Goal: Information Seeking & Learning: Learn about a topic

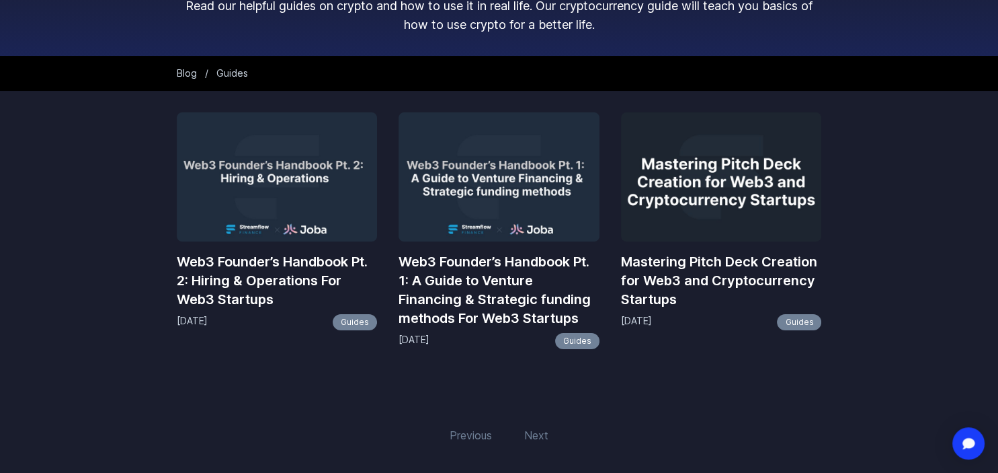
scroll to position [118, 0]
click at [267, 268] on h3 "Web3 Founder’s Handbook Pt. 2: Hiring & Operations For Web3 Startups" at bounding box center [277, 279] width 201 height 56
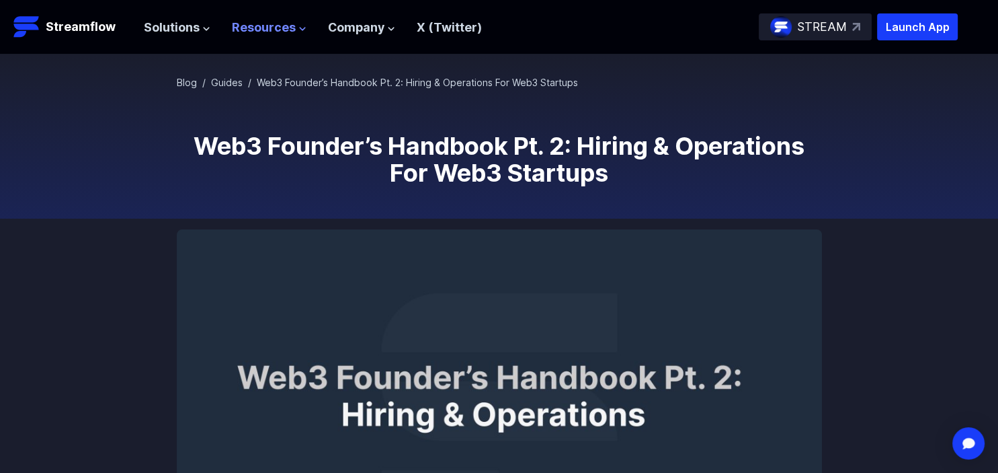
click at [292, 25] on span "Resources" at bounding box center [264, 27] width 64 height 19
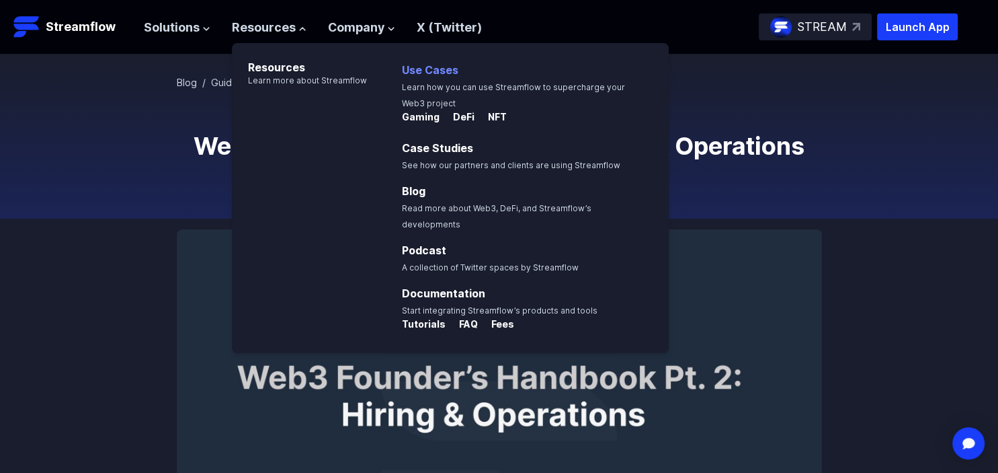
click at [444, 70] on link "Use Cases" at bounding box center [430, 69] width 56 height 13
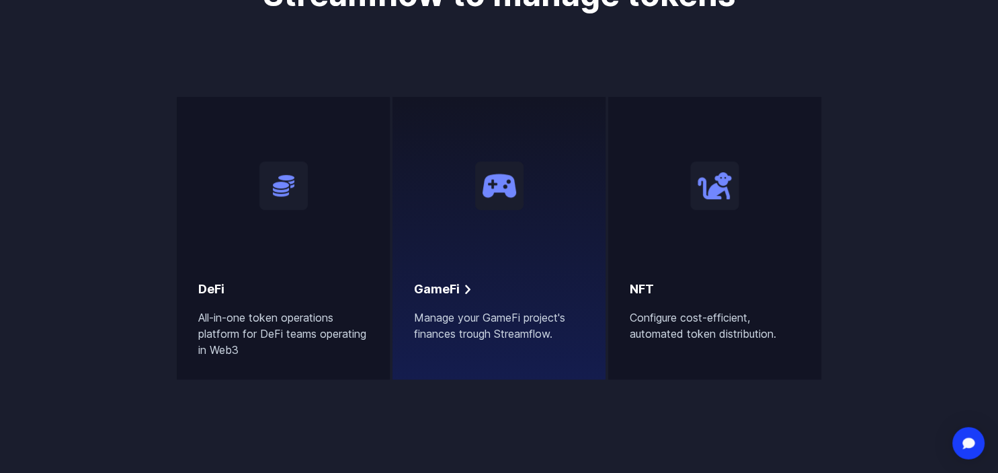
scroll to position [763, 0]
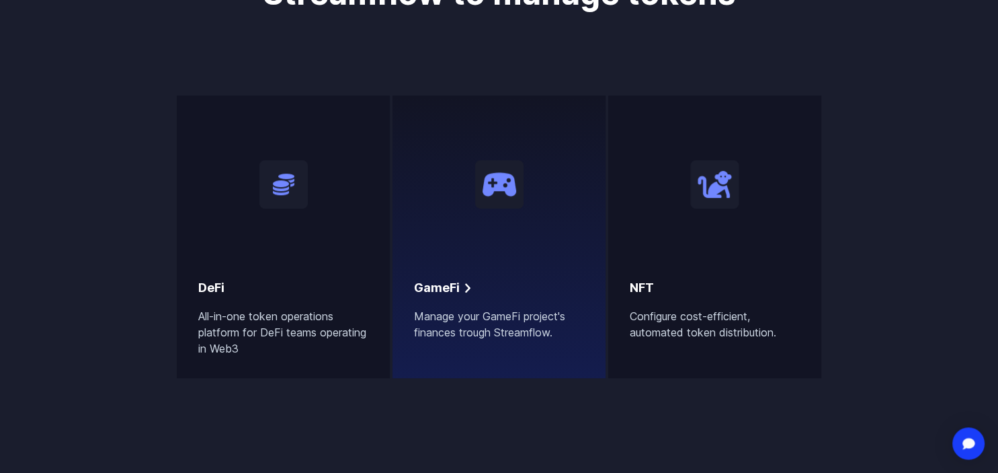
click at [499, 260] on div "GameFi Manage your GameFi project's finances trough Streamflow." at bounding box center [499, 228] width 170 height 223
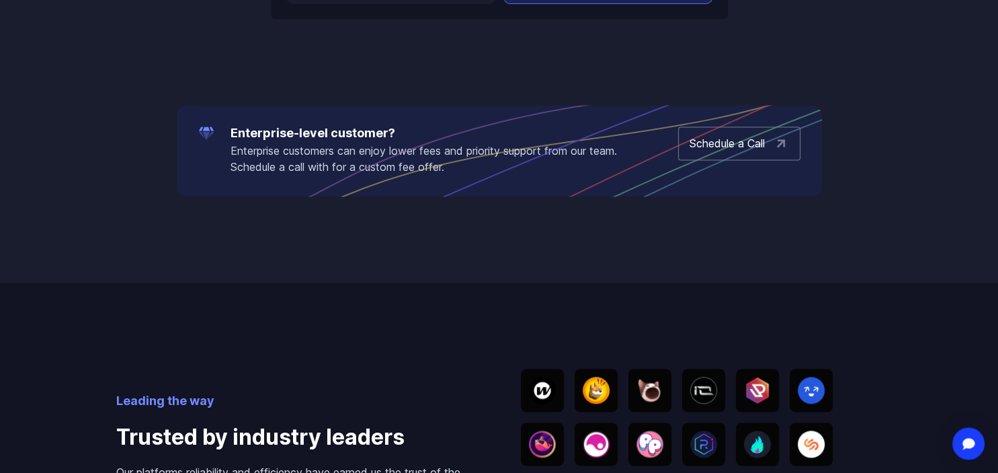
scroll to position [1779, 0]
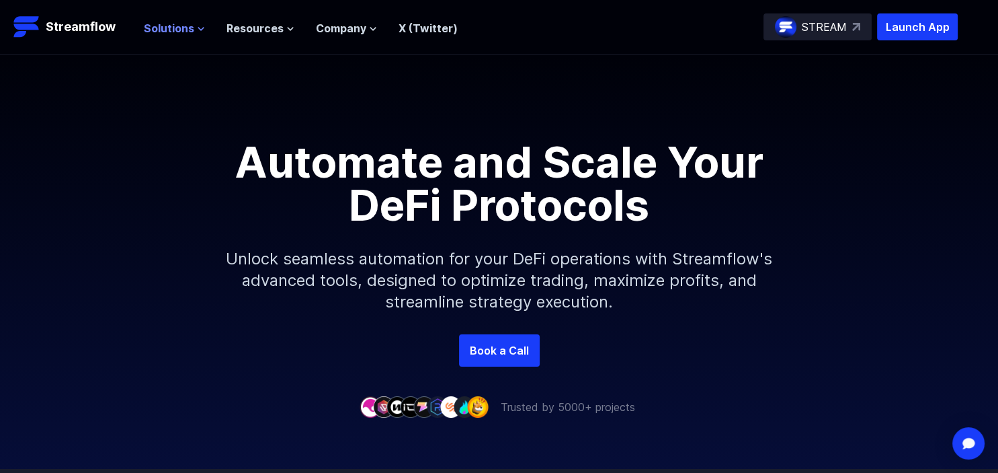
click at [172, 24] on span "Solutions" at bounding box center [169, 28] width 50 height 16
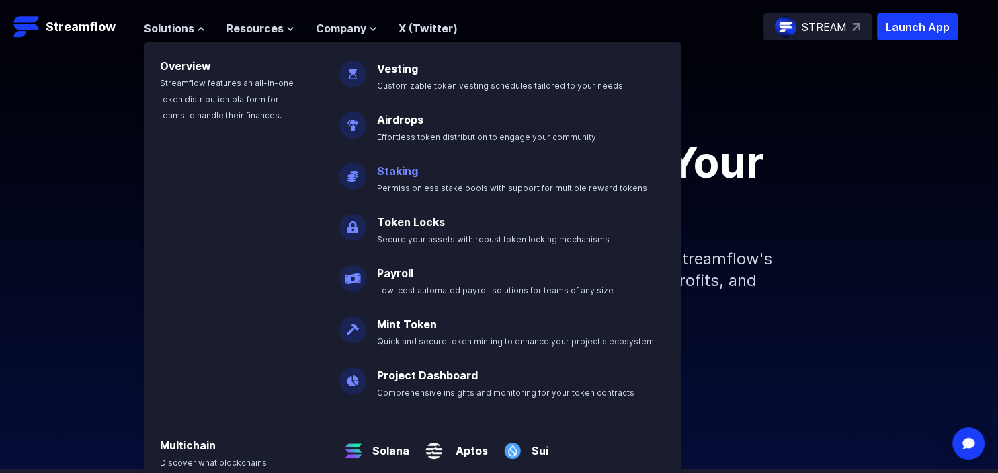
click at [398, 173] on link "Staking" at bounding box center [397, 170] width 41 height 13
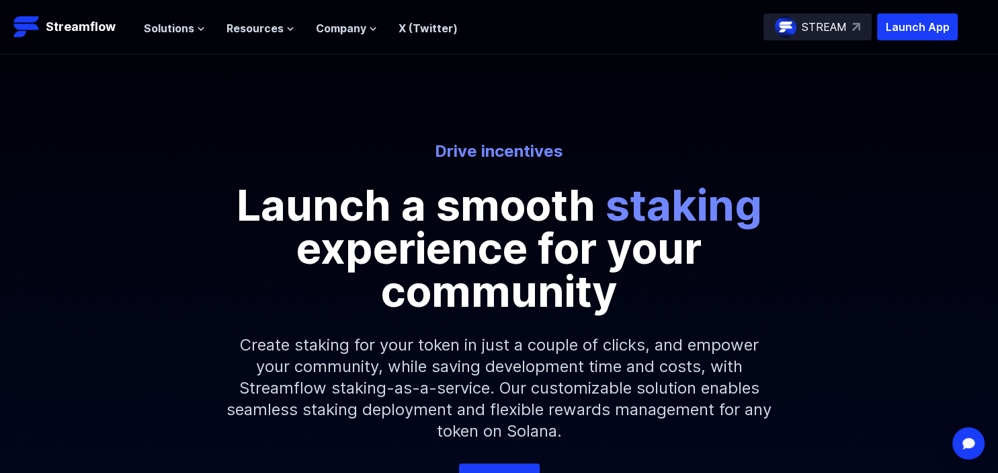
click at [680, 208] on span "staking" at bounding box center [684, 205] width 157 height 52
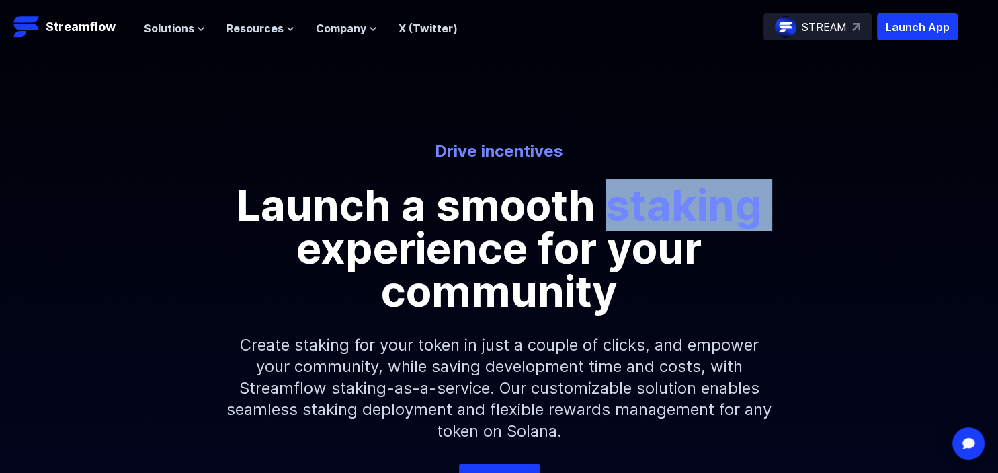
click at [680, 208] on span "staking" at bounding box center [684, 205] width 157 height 52
copy p "staking"
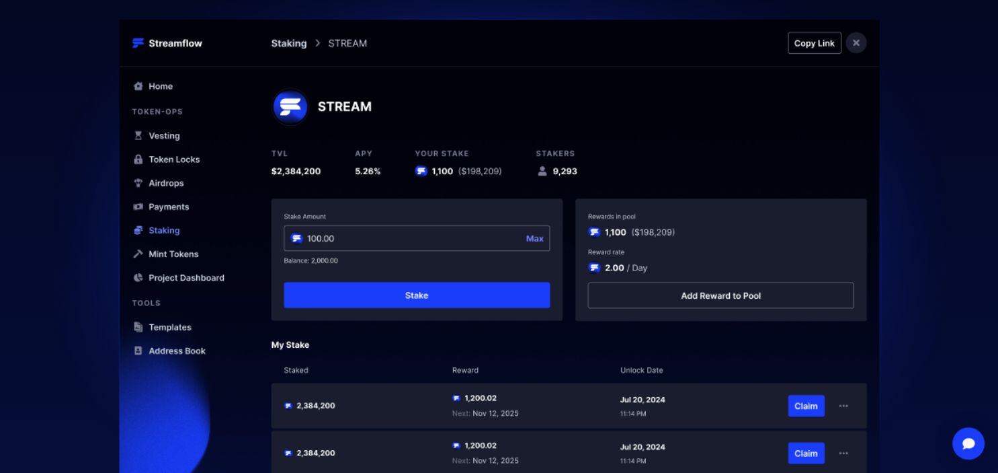
scroll to position [627, 0]
